Goal: Find contact information: Find contact information

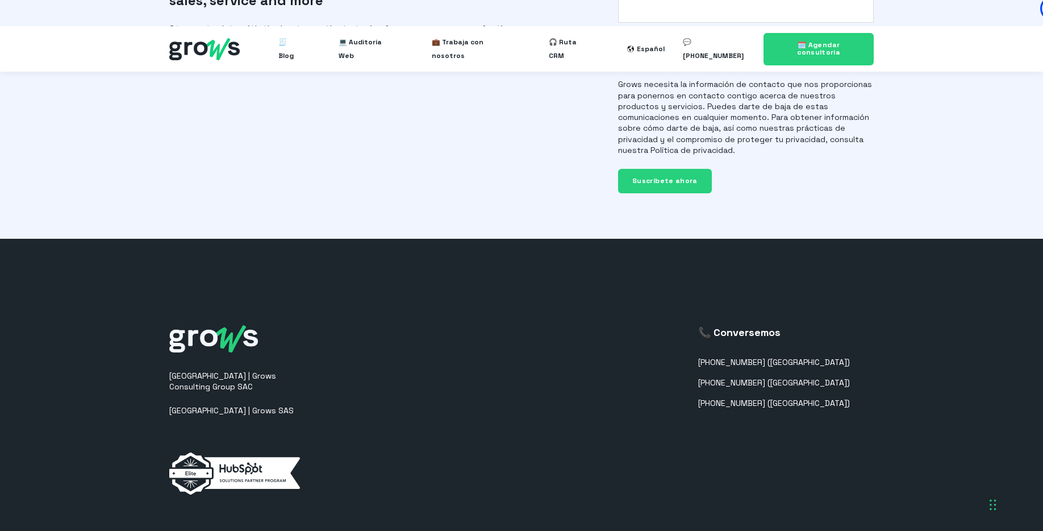
scroll to position [2887, 0]
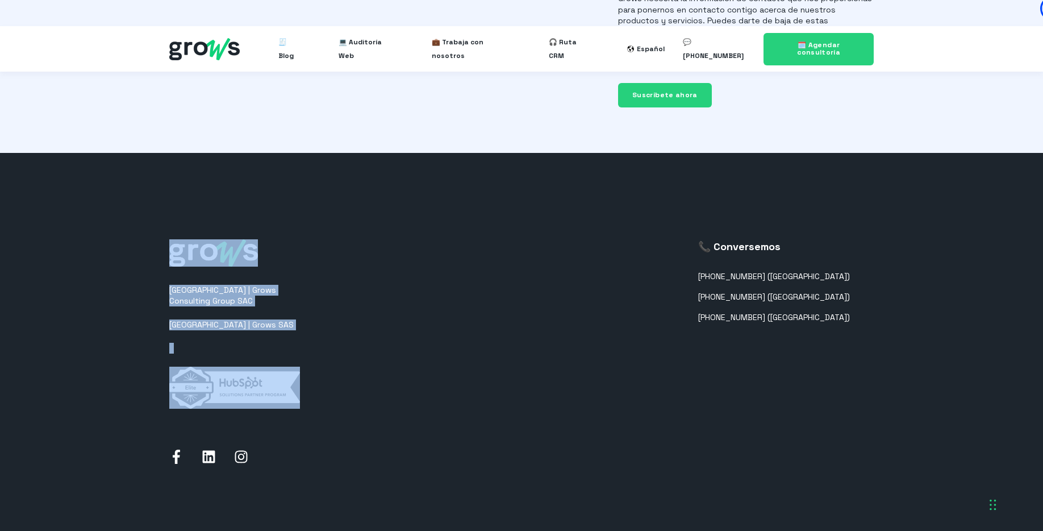
drag, startPoint x: 359, startPoint y: 332, endPoint x: 155, endPoint y: 201, distance: 242.6
click at [157, 201] on footer "[GEOGRAPHIC_DATA] | Grows Consulting Group SAC [GEOGRAPHIC_DATA] | Grows SAS 📞 …" at bounding box center [521, 368] width 1043 height 431
click at [135, 197] on footer "[GEOGRAPHIC_DATA] | Grows Consulting Group SAC [GEOGRAPHIC_DATA] | Grows SAS 📞 …" at bounding box center [521, 368] width 1043 height 431
drag, startPoint x: 136, startPoint y: 186, endPoint x: 412, endPoint y: 378, distance: 336.4
click at [412, 378] on footer "[GEOGRAPHIC_DATA] | Grows Consulting Group SAC [GEOGRAPHIC_DATA] | Grows SAS 📞 …" at bounding box center [521, 368] width 1043 height 431
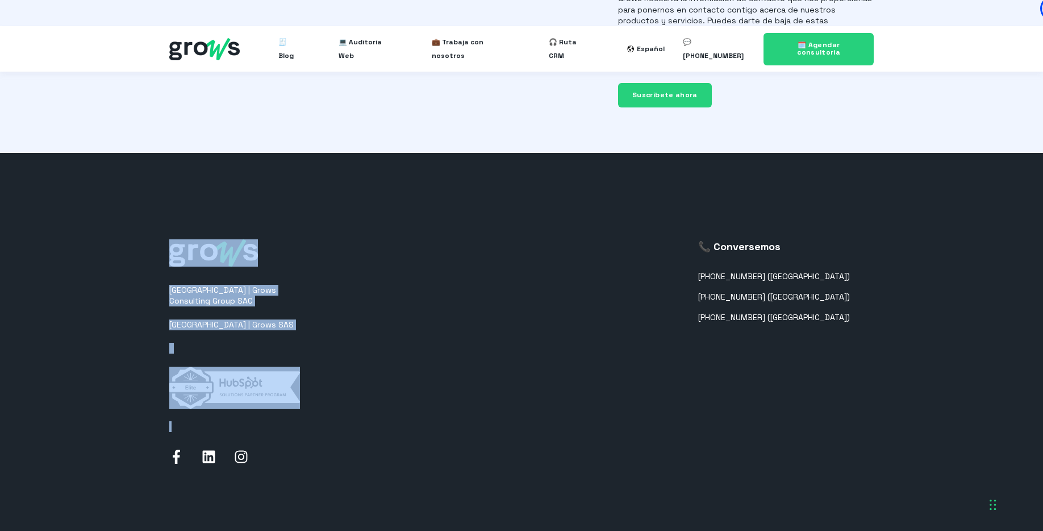
click at [364, 369] on div "[GEOGRAPHIC_DATA] | Grows Consulting Group SAC [GEOGRAPHIC_DATA] | Grows SAS 📞 …" at bounding box center [521, 353] width 705 height 365
drag, startPoint x: 348, startPoint y: 372, endPoint x: 126, endPoint y: 196, distance: 283.6
click at [126, 196] on footer "[GEOGRAPHIC_DATA] | Grows Consulting Group SAC [GEOGRAPHIC_DATA] | Grows SAS 📞 …" at bounding box center [521, 368] width 1043 height 431
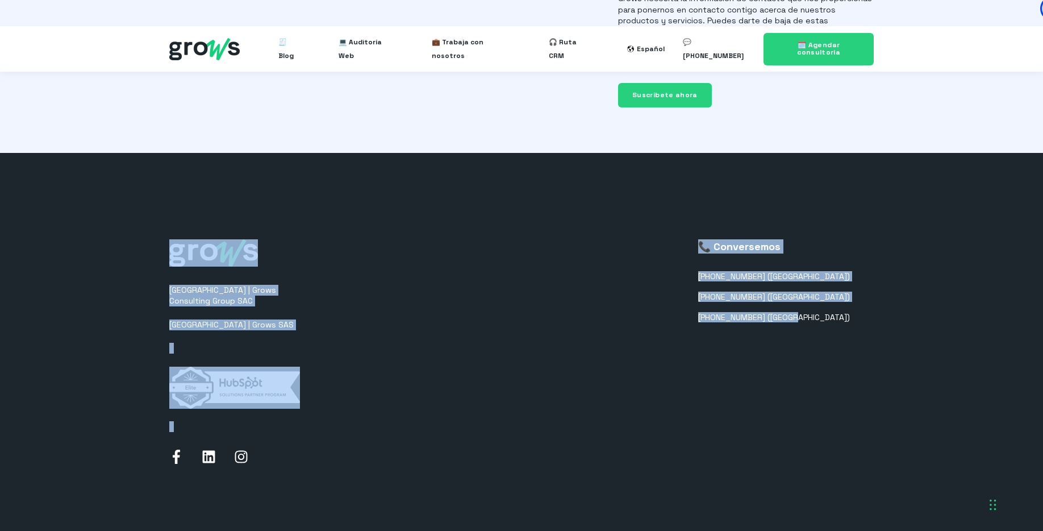
drag, startPoint x: 134, startPoint y: 187, endPoint x: 746, endPoint y: 402, distance: 648.8
click at [743, 404] on footer "[GEOGRAPHIC_DATA] | Grows Consulting Group SAC [GEOGRAPHIC_DATA] | Grows SAS 📞 …" at bounding box center [521, 368] width 1043 height 431
click at [832, 326] on div "📞 Conversemos [PHONE_NUMBER] ([GEOGRAPHIC_DATA]) [PHONE_NUMBER] ([GEOGRAPHIC_DA…" at bounding box center [774, 353] width 152 height 229
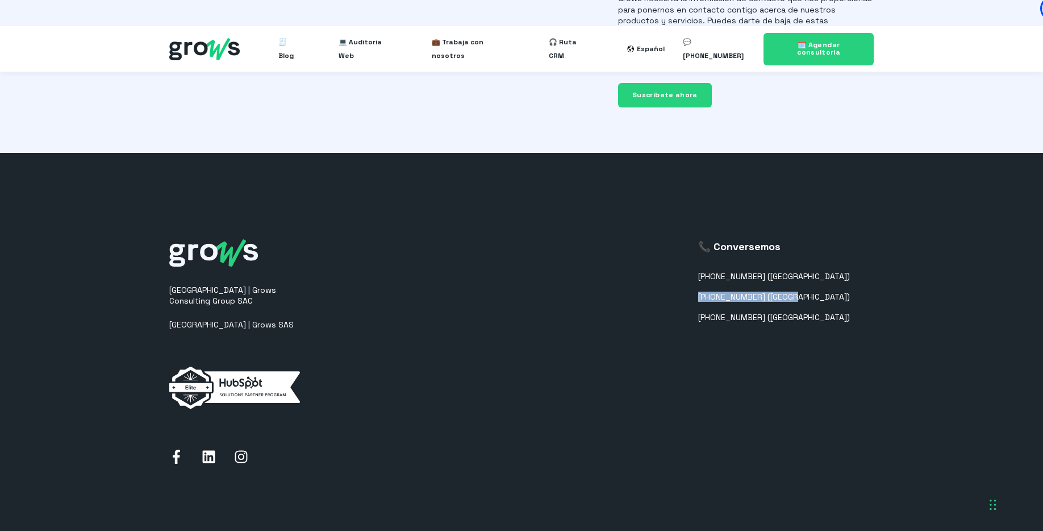
drag, startPoint x: 881, startPoint y: 262, endPoint x: 702, endPoint y: 260, distance: 178.4
click at [702, 260] on footer "[GEOGRAPHIC_DATA] | Grows Consulting Group SAC [GEOGRAPHIC_DATA] | Grows SAS 📞 …" at bounding box center [521, 368] width 1043 height 431
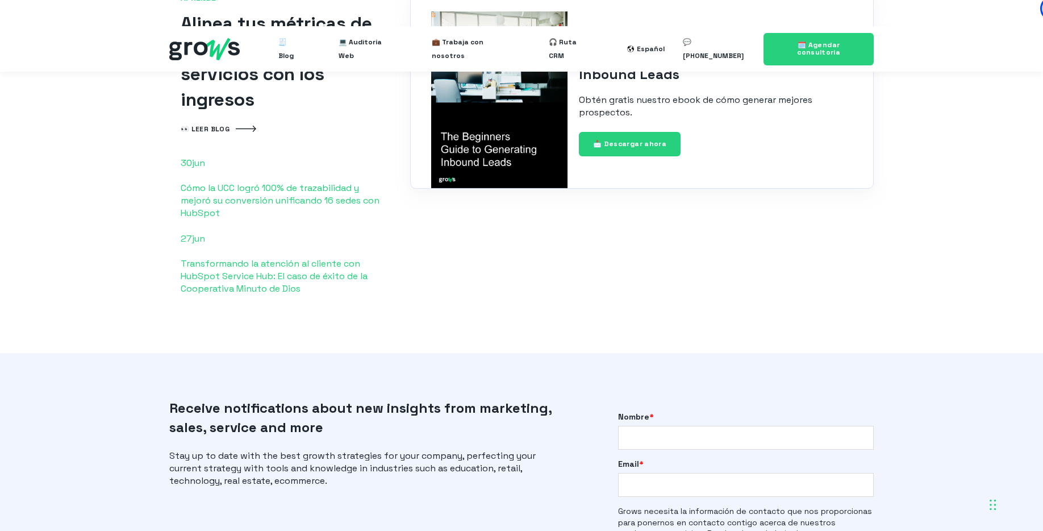
scroll to position [2246, 0]
